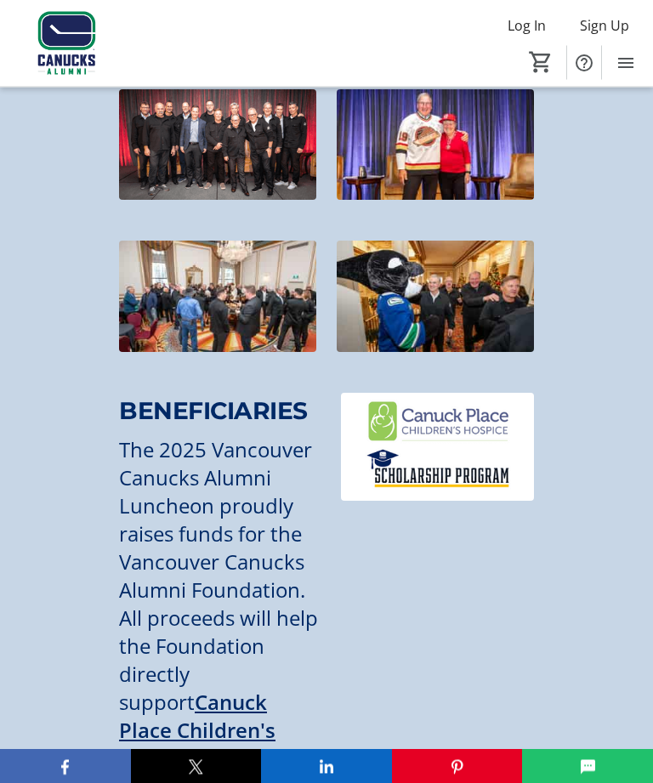
scroll to position [2006, 0]
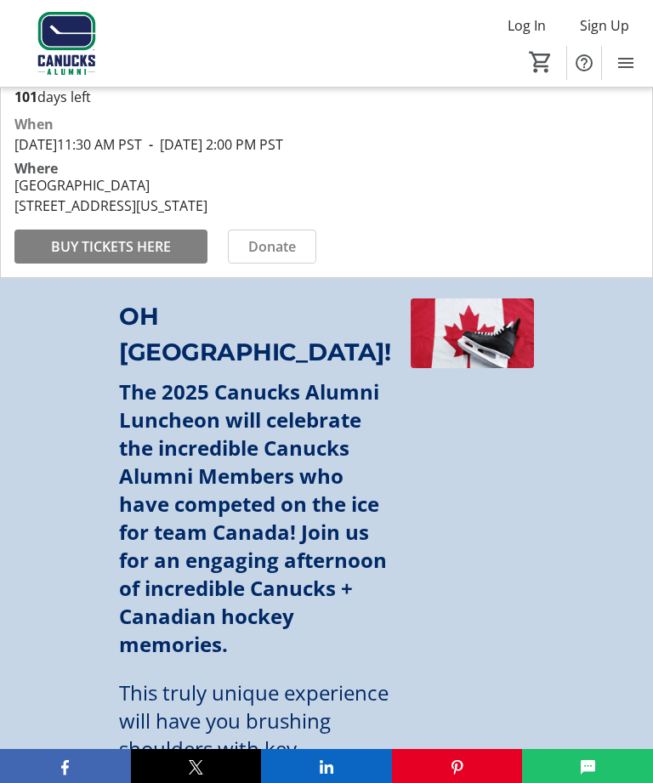
click at [81, 251] on span at bounding box center [110, 246] width 193 height 41
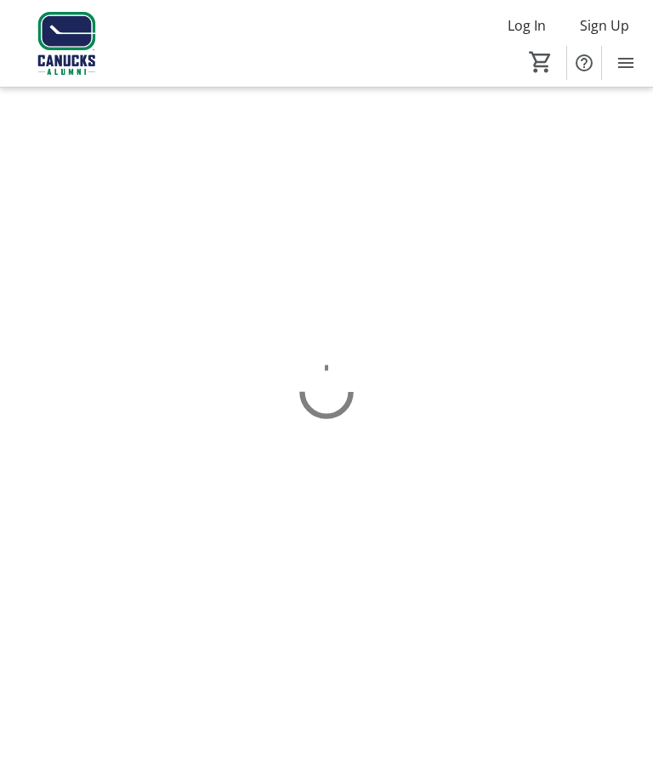
scroll to position [54, 0]
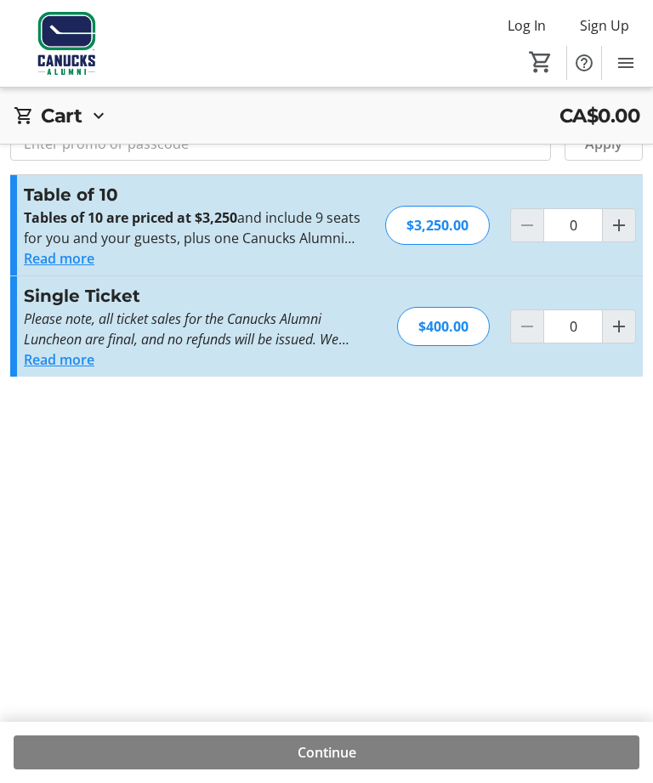
click at [47, 370] on button "Read more" at bounding box center [59, 359] width 71 height 20
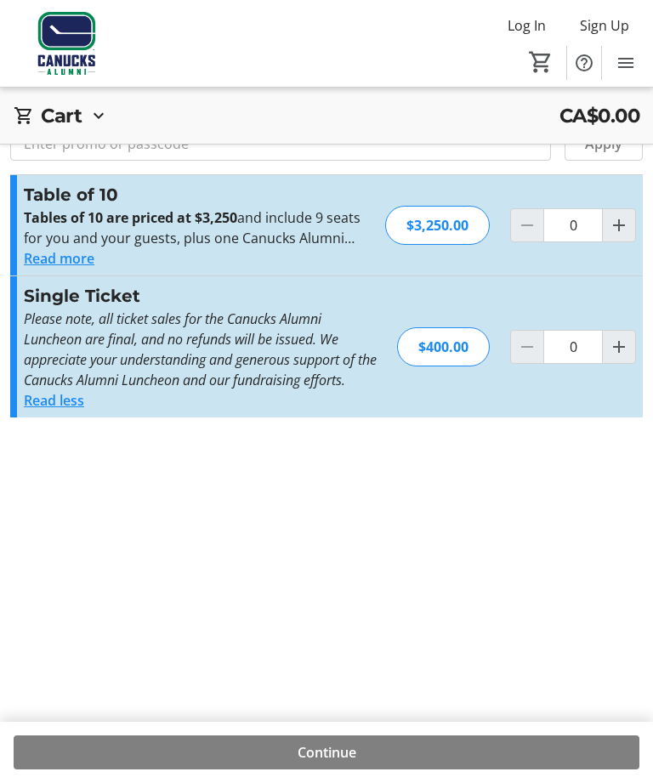
click at [47, 389] on em "Please note, all ticket sales for the Canucks Alumni Luncheon are final, and no…" at bounding box center [200, 350] width 353 height 80
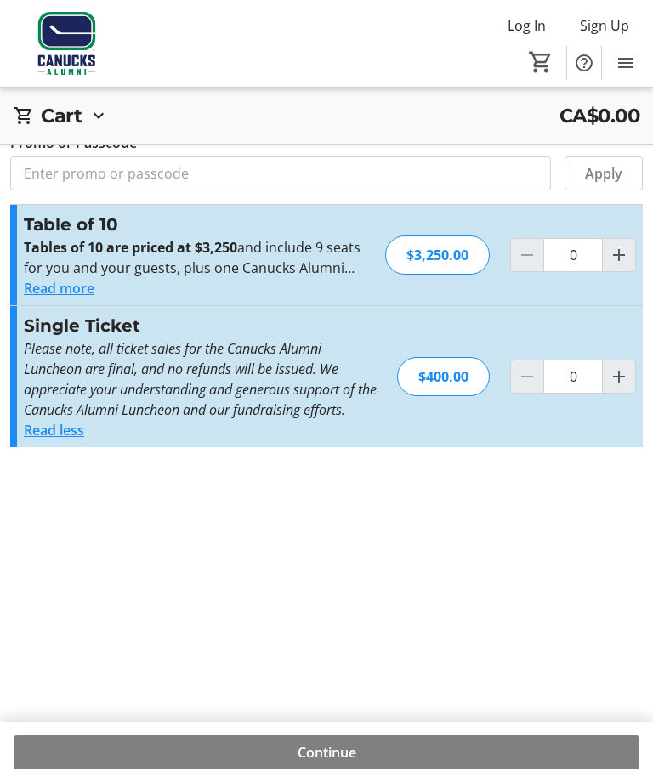
scroll to position [24, 0]
click at [630, 394] on span "Increment by one" at bounding box center [619, 377] width 32 height 32
click at [628, 388] on mat-icon "Increment by one" at bounding box center [619, 377] width 20 height 20
type input "2"
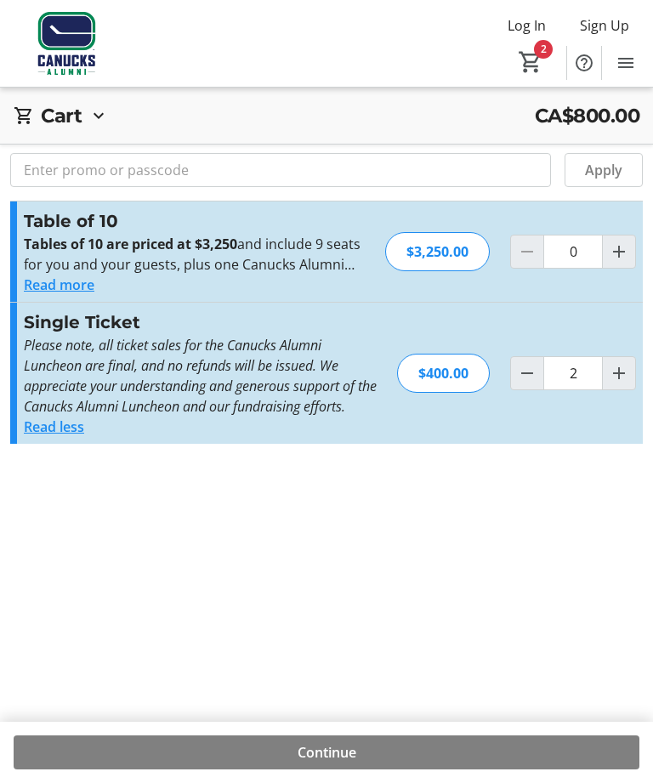
scroll to position [61, 0]
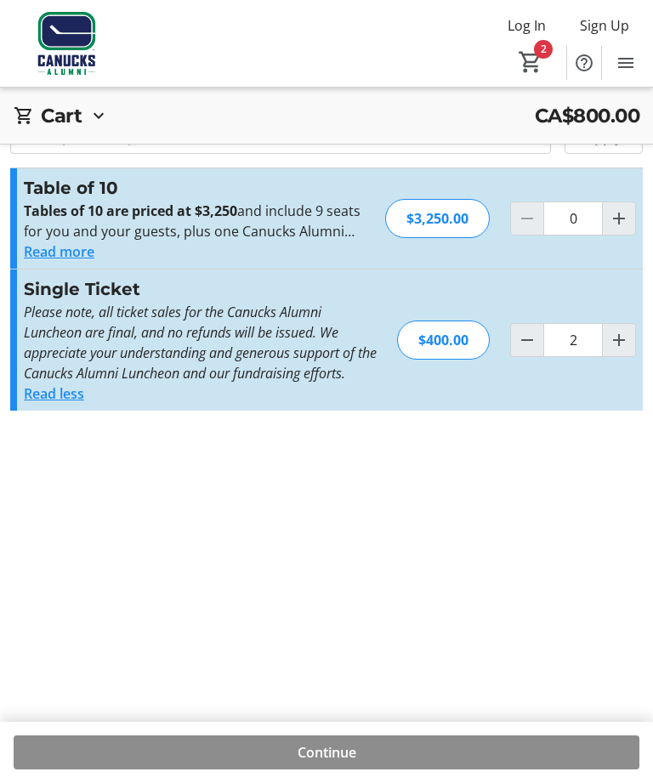
click at [364, 773] on span at bounding box center [327, 752] width 626 height 41
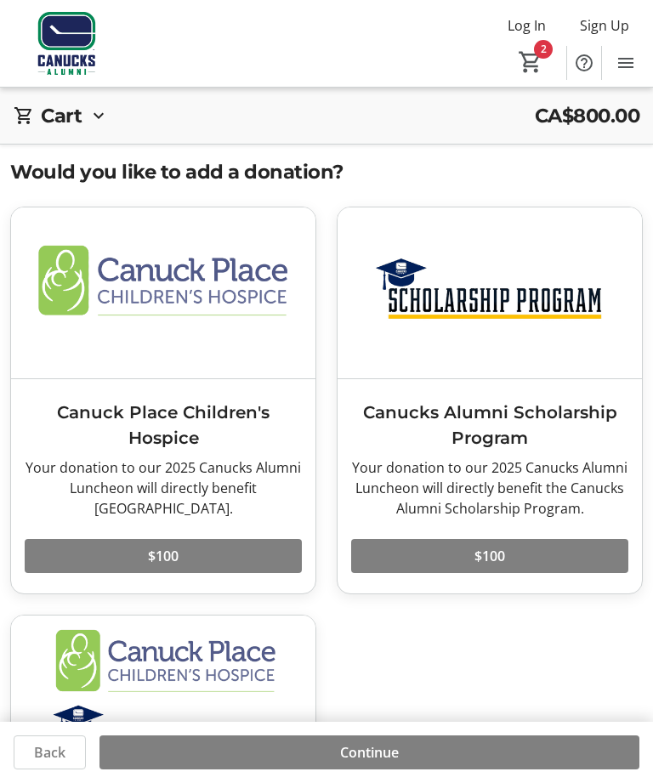
click at [384, 763] on span "Continue" at bounding box center [369, 752] width 59 height 20
